Goal: Information Seeking & Learning: Find specific page/section

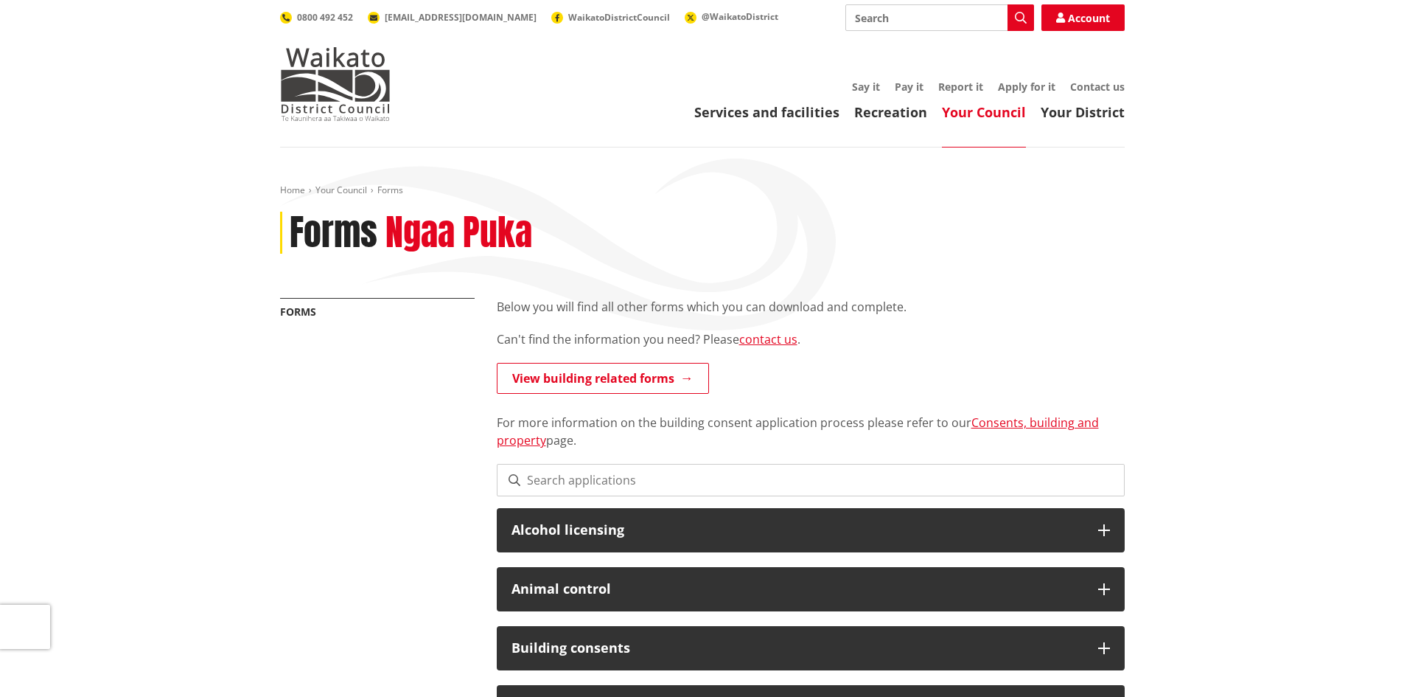
scroll to position [74, 0]
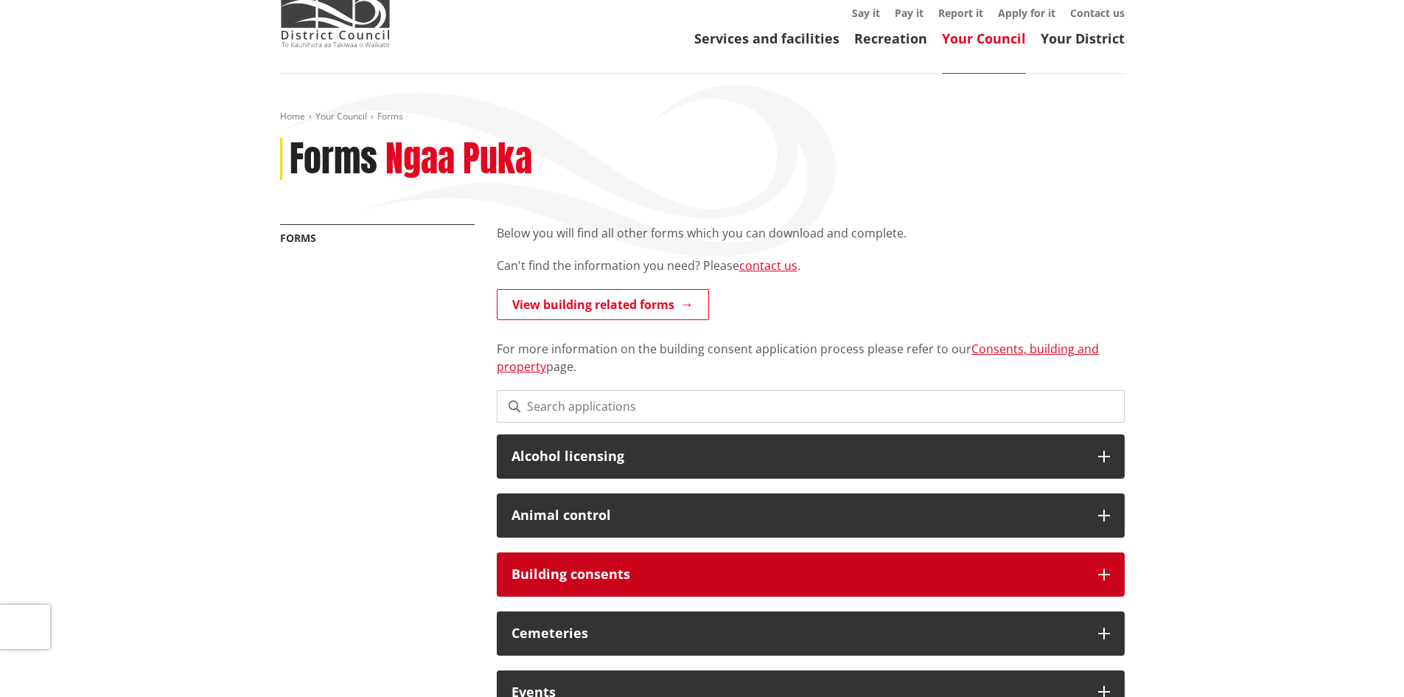
click at [533, 570] on h3 "Building consents" at bounding box center [798, 574] width 572 height 15
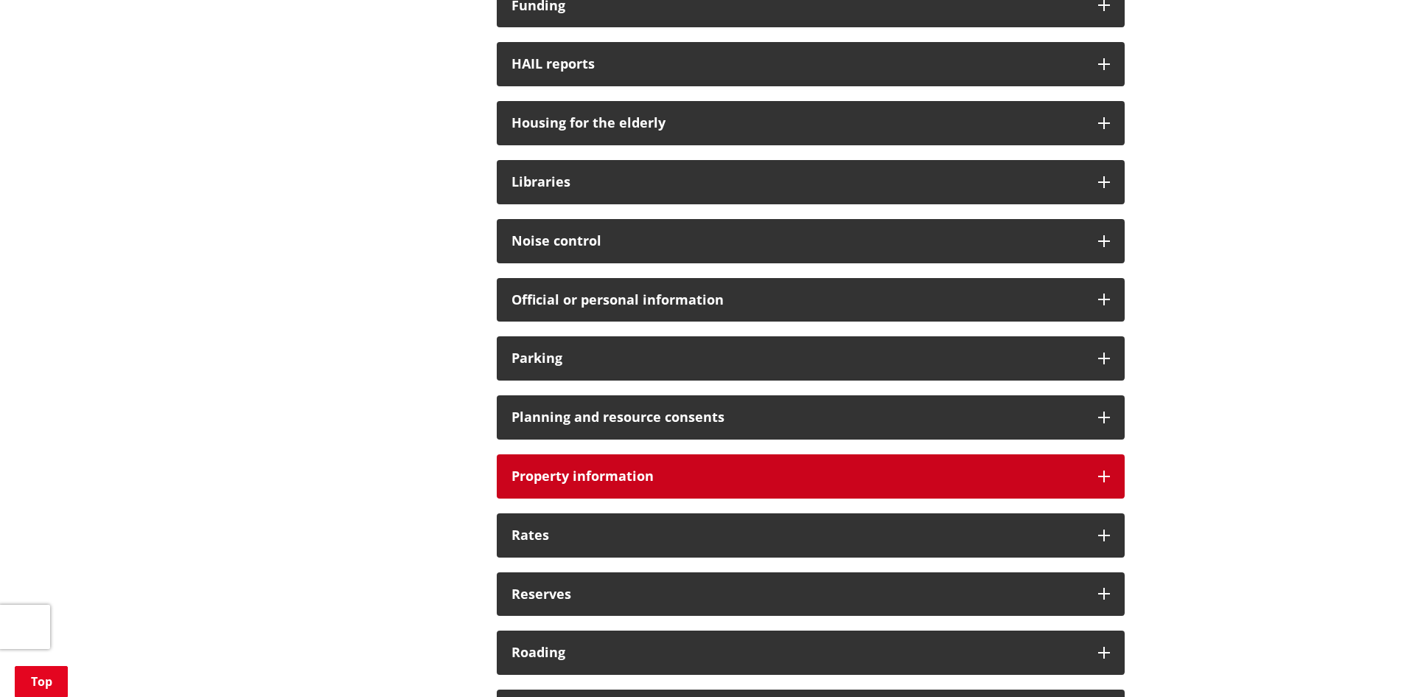
scroll to position [1032, 0]
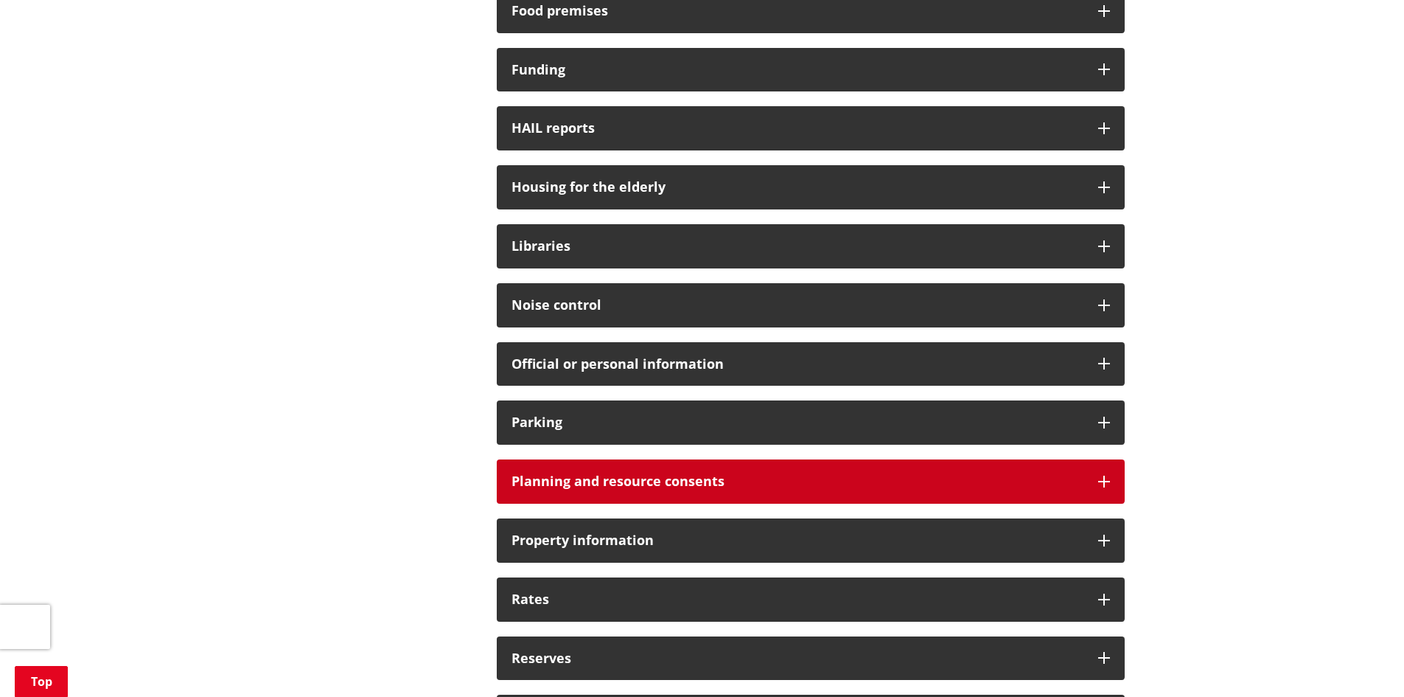
click at [532, 482] on h3 "Planning and resource consents" at bounding box center [798, 481] width 572 height 15
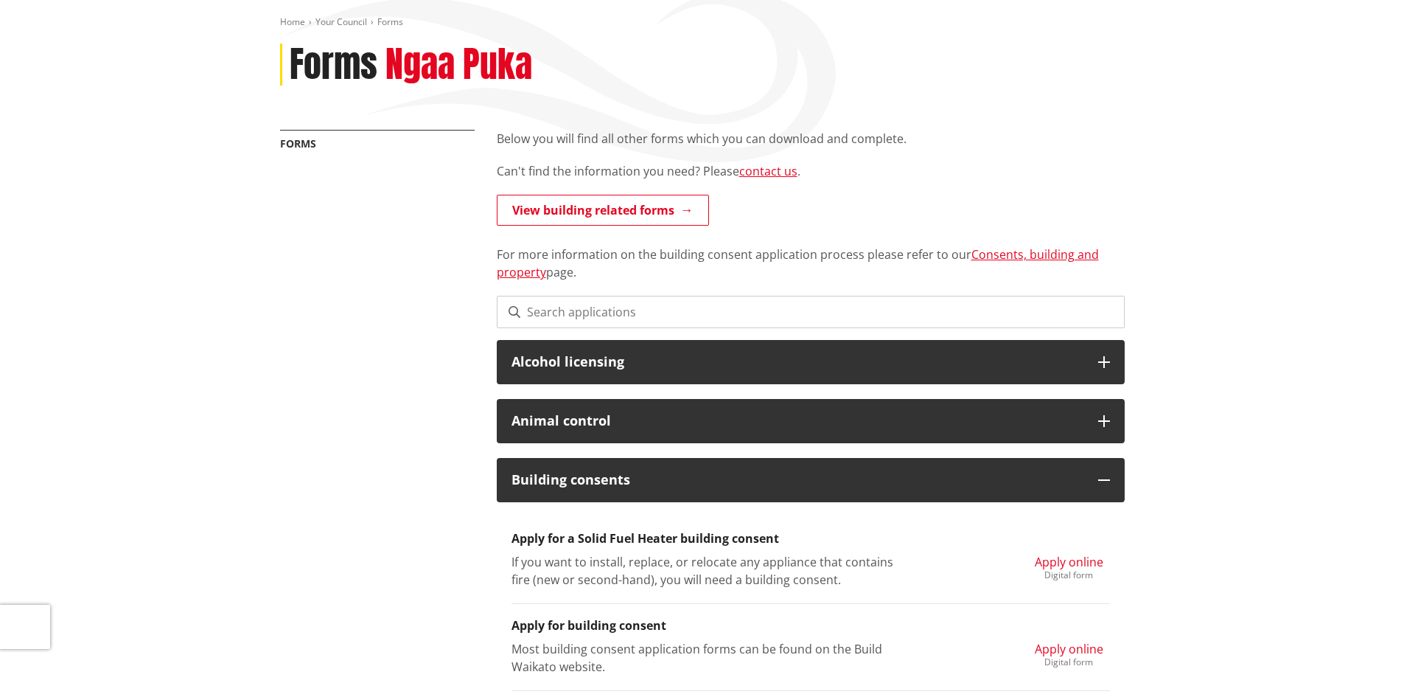
scroll to position [0, 0]
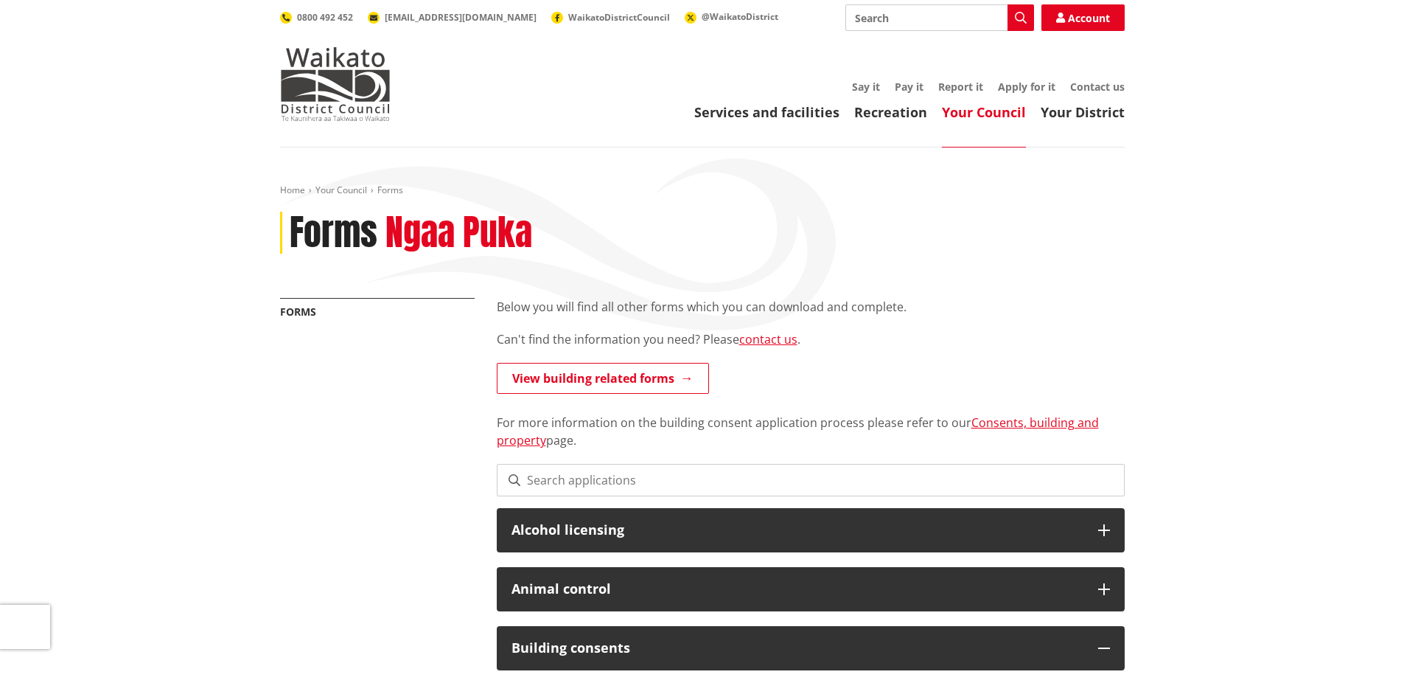
click at [853, 16] on input "Search" at bounding box center [940, 17] width 189 height 27
type input "PS3"
click at [1022, 21] on icon "button" at bounding box center [1021, 18] width 12 height 12
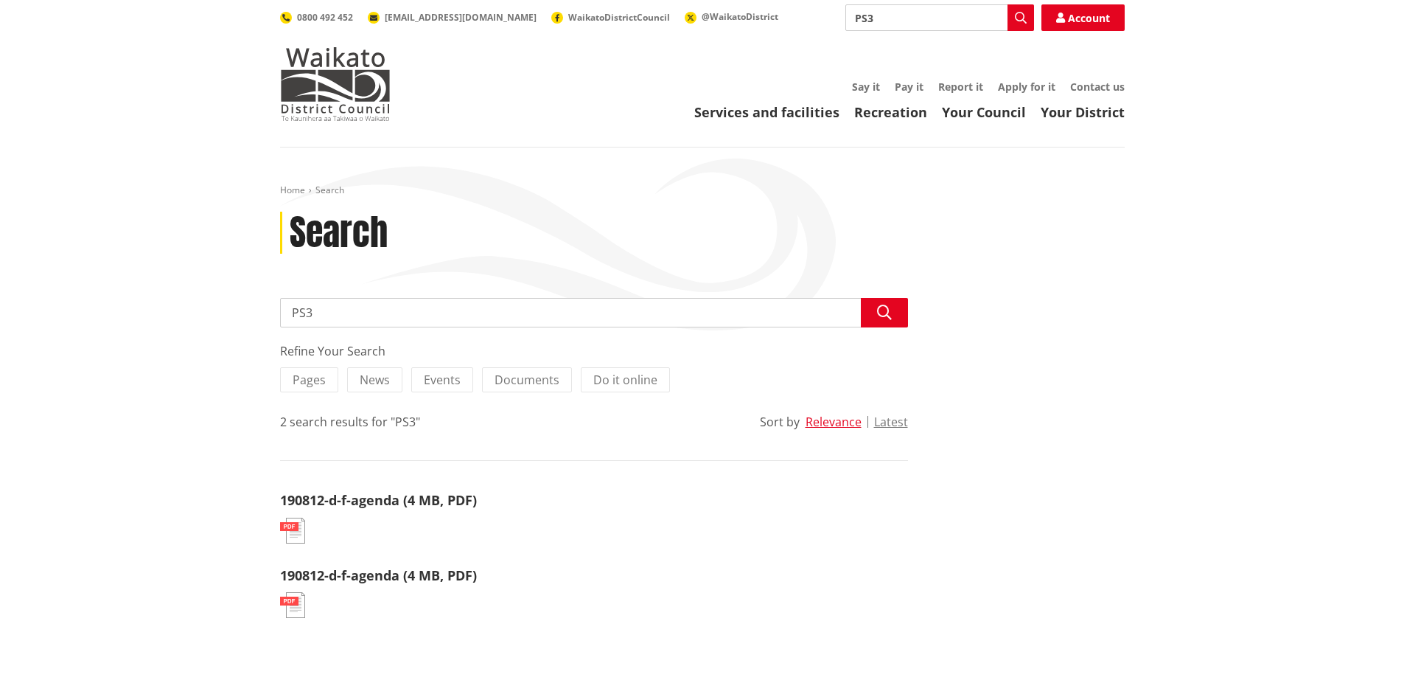
scroll to position [74, 0]
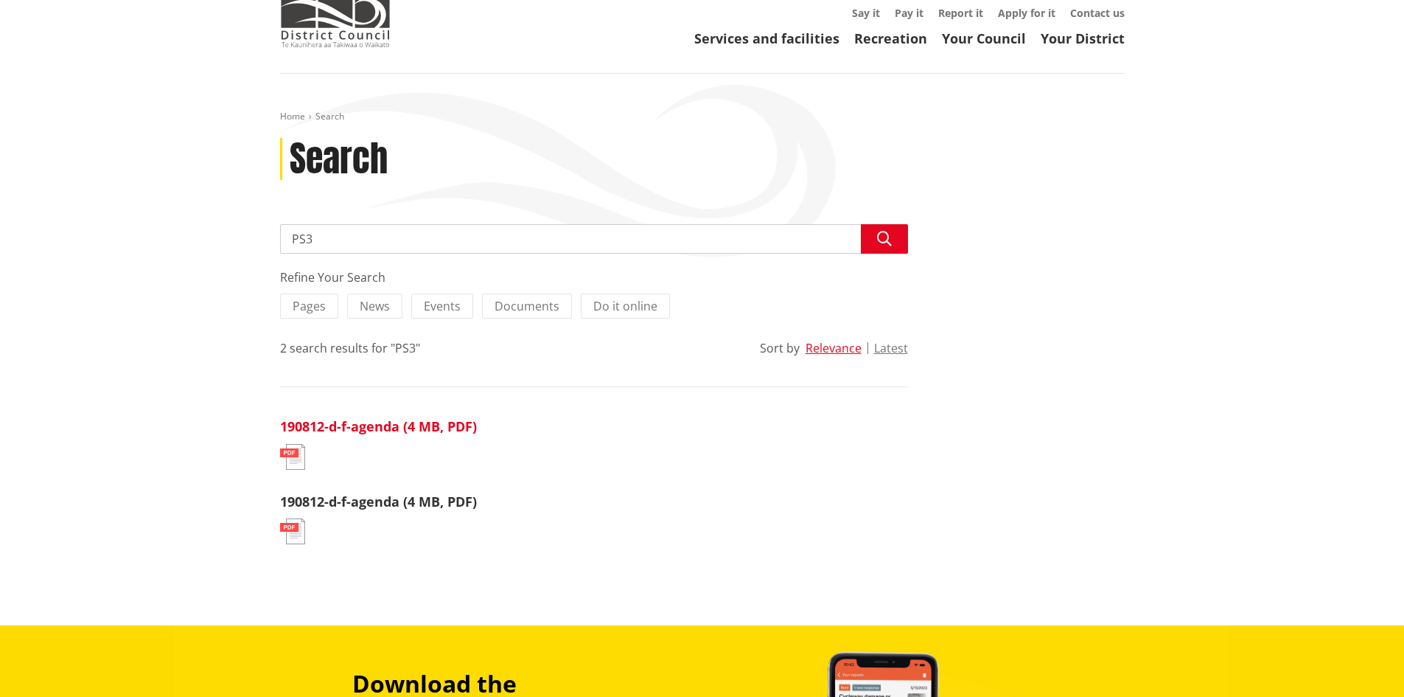
click at [348, 427] on link "190812-d-f-agenda (4 MB, PDF)" at bounding box center [378, 426] width 197 height 18
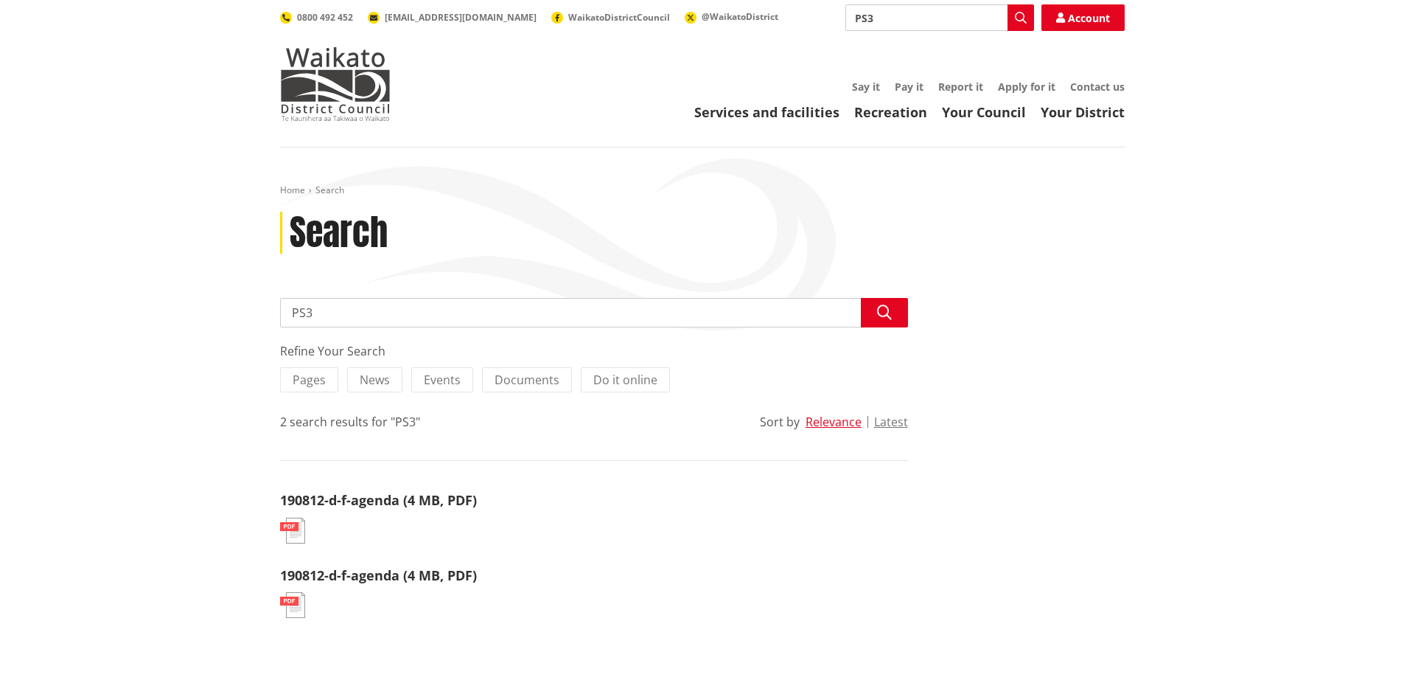
scroll to position [74, 0]
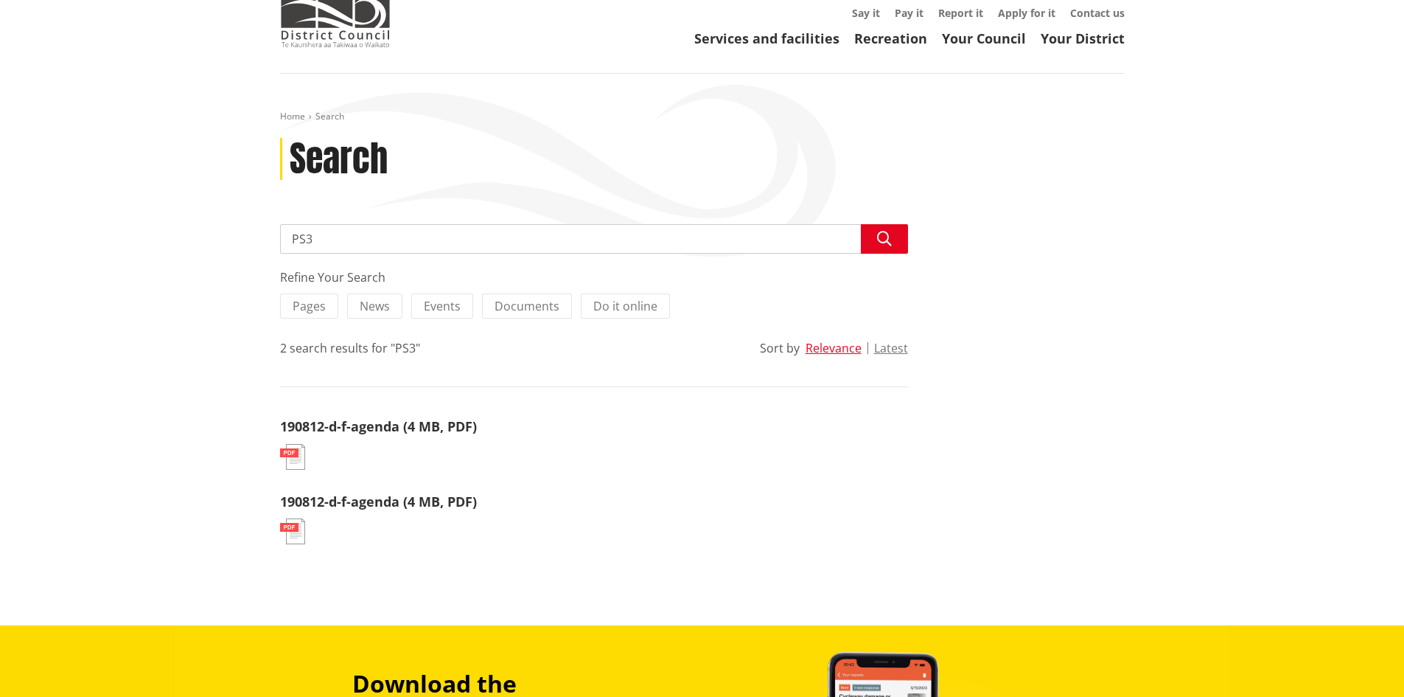
click at [320, 237] on input "PS3" at bounding box center [594, 238] width 628 height 29
type input "PS3 construction"
click at [879, 236] on icon "button" at bounding box center [884, 238] width 15 height 15
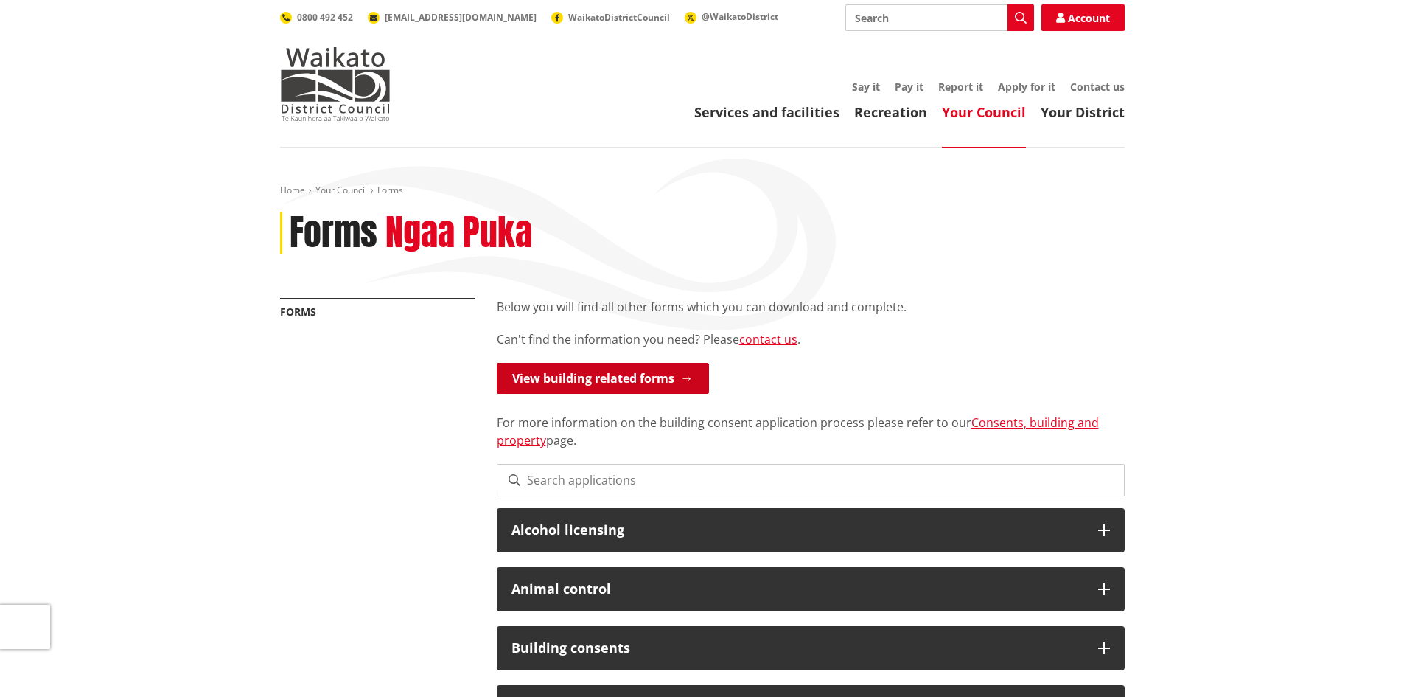
click at [538, 375] on link "View building related forms" at bounding box center [603, 378] width 212 height 31
